Goal: Complete application form: Complete application form

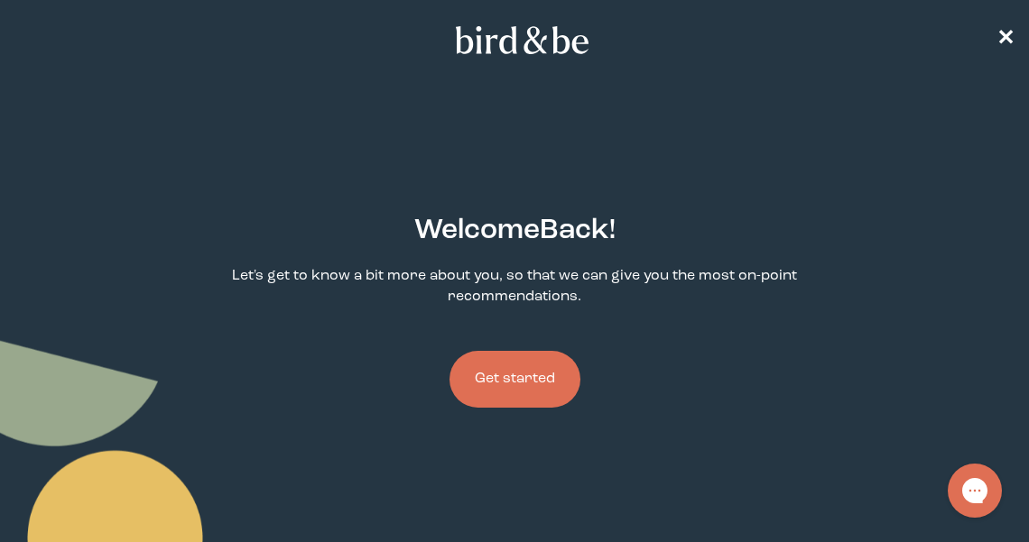
click at [538, 388] on button "Get started" at bounding box center [514, 379] width 131 height 57
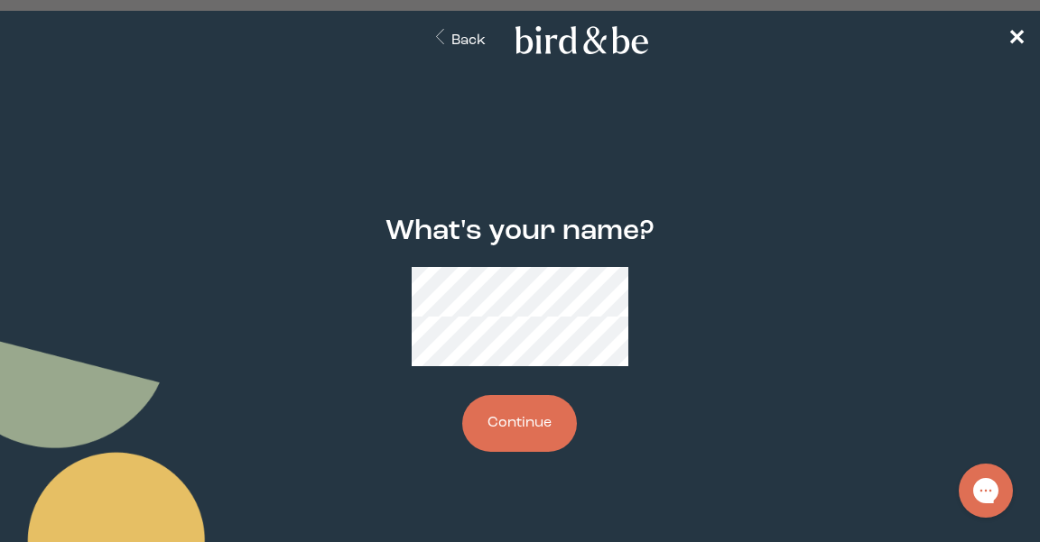
click at [551, 396] on button "Continue" at bounding box center [519, 423] width 115 height 57
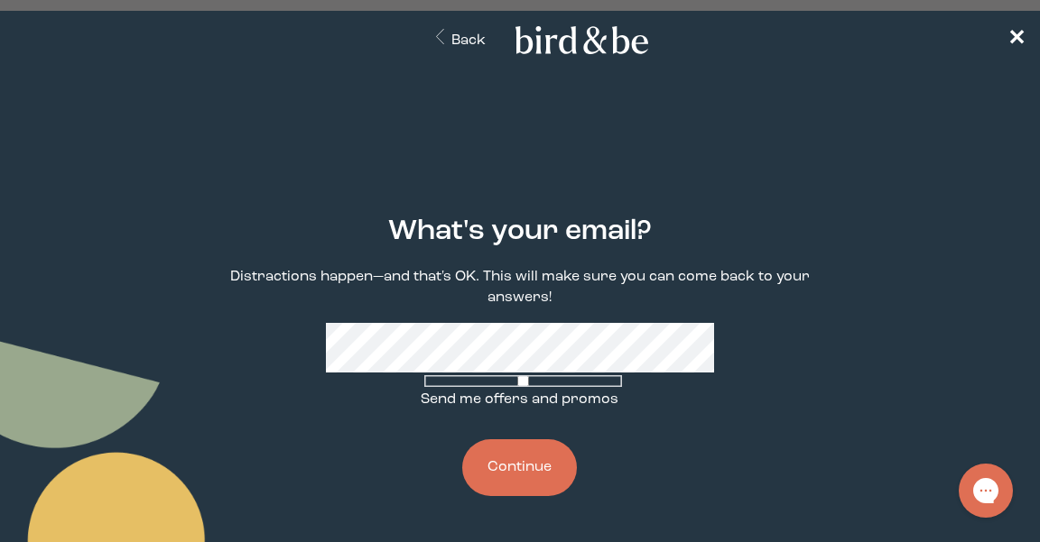
click at [507, 380] on label "Send me offers and promos" at bounding box center [520, 392] width 198 height 38
click at [507, 380] on input "Send me offers and promos" at bounding box center [523, 381] width 198 height 12
checkbox input "true"
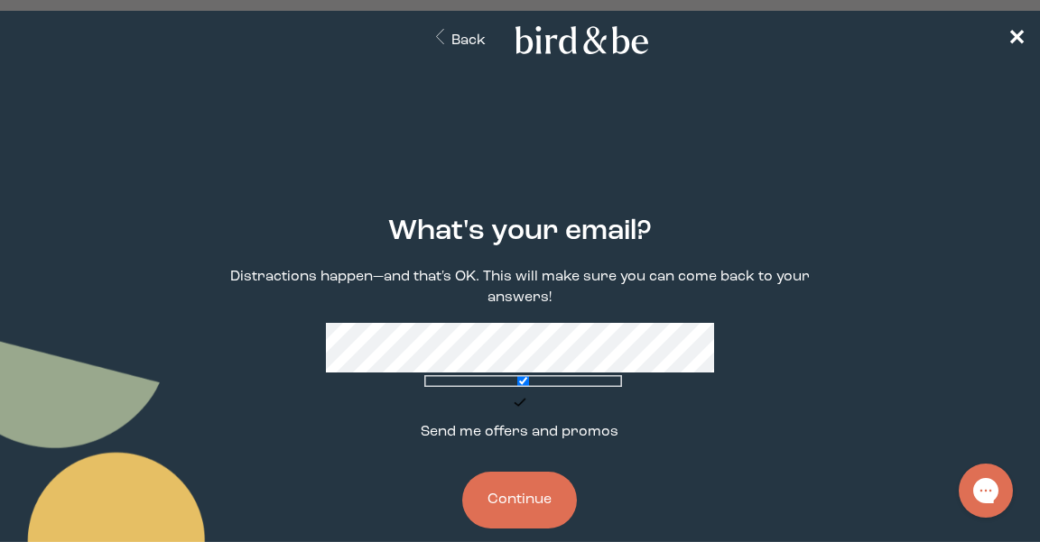
click at [499, 472] on button "Continue" at bounding box center [519, 500] width 115 height 57
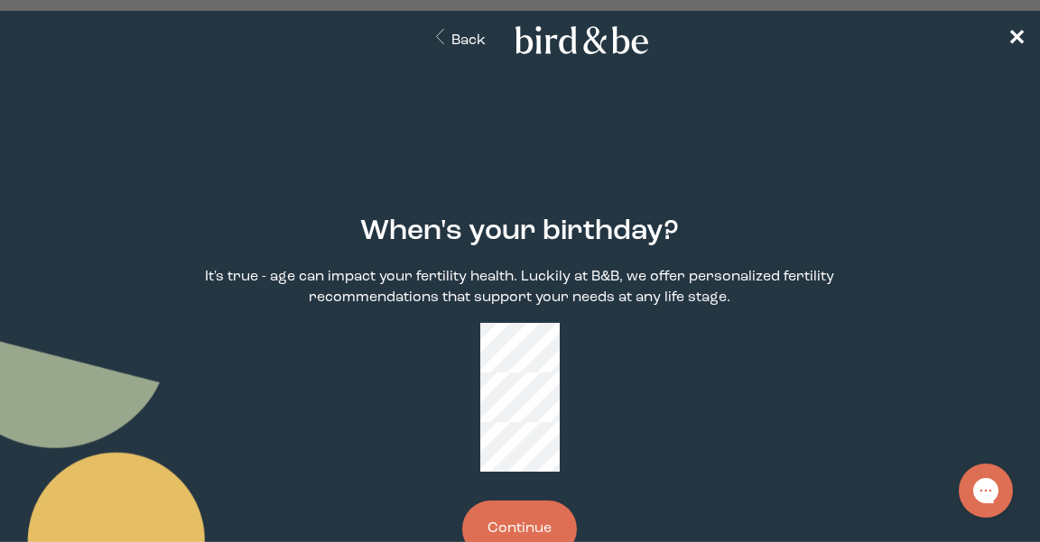
click at [532, 501] on button "Continue" at bounding box center [519, 529] width 115 height 57
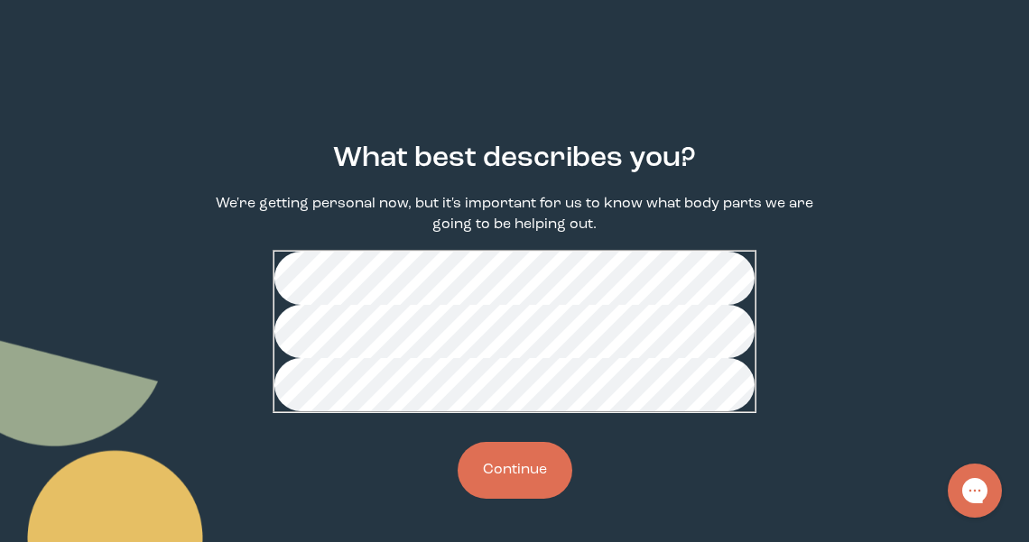
scroll to position [84, 0]
click at [514, 499] on button "Continue" at bounding box center [515, 470] width 115 height 57
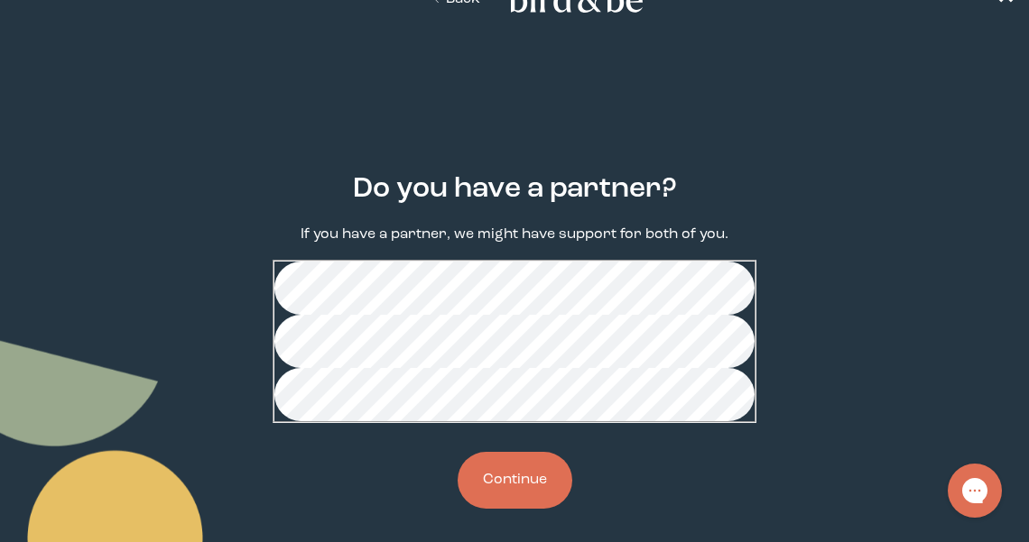
scroll to position [105, 0]
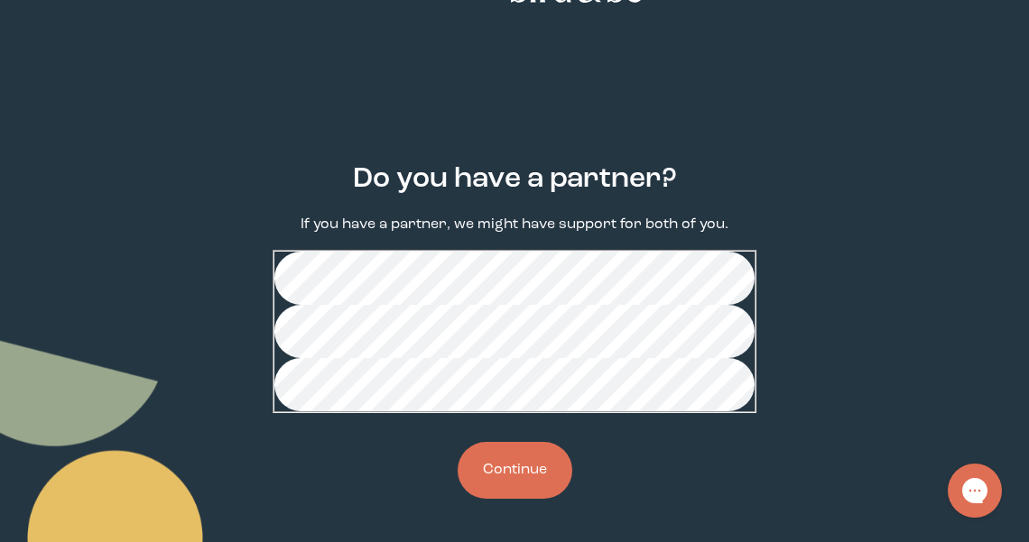
click at [522, 464] on button "Continue" at bounding box center [515, 470] width 115 height 57
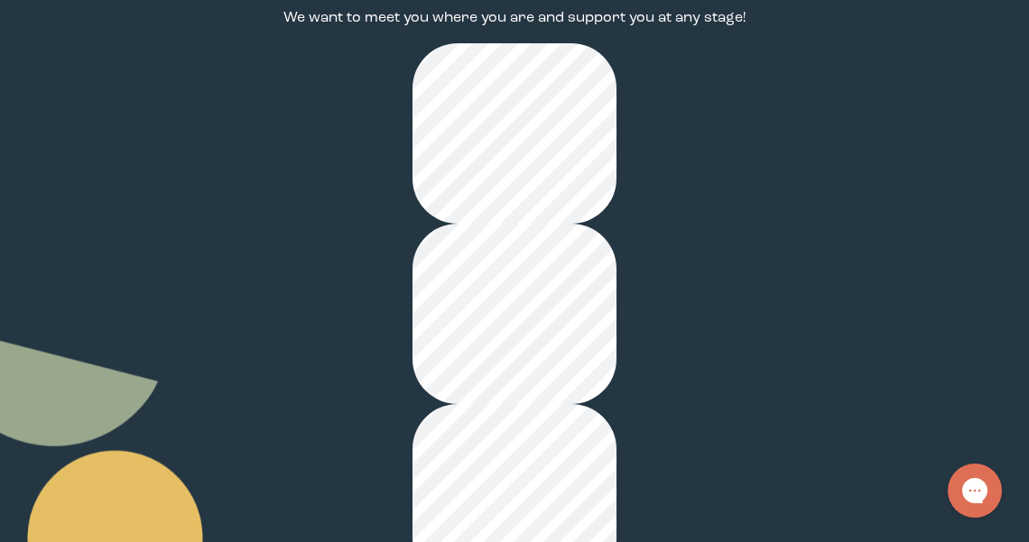
scroll to position [285, 0]
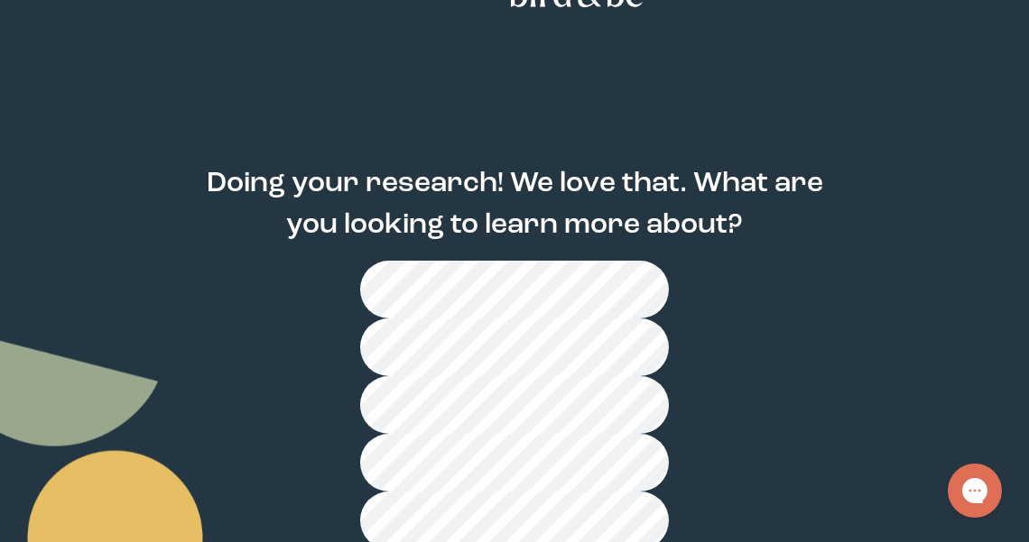
scroll to position [135, 0]
